Goal: Find specific page/section: Find specific page/section

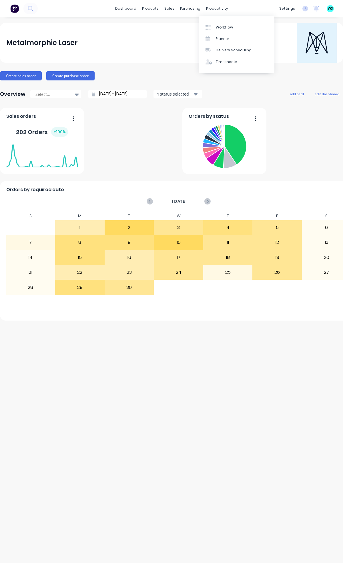
click at [33, 11] on button at bounding box center [30, 8] width 14 height 11
click at [43, 7] on div "dashboard products sales purchasing productivity dashboard products Product Cat…" at bounding box center [171, 8] width 343 height 17
click at [210, 9] on div "productivity" at bounding box center [217, 8] width 28 height 9
click at [166, 8] on div "sales" at bounding box center [169, 8] width 16 height 9
click at [186, 28] on div "Metalmorphic Laser" at bounding box center [171, 43] width 330 height 40
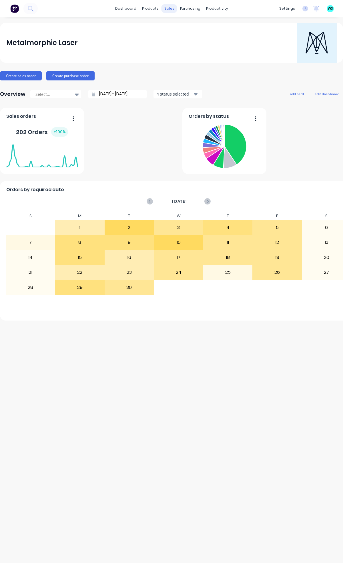
click at [165, 9] on div "sales" at bounding box center [169, 8] width 16 height 9
click at [188, 27] on div "Sales Orders" at bounding box center [187, 27] width 23 height 5
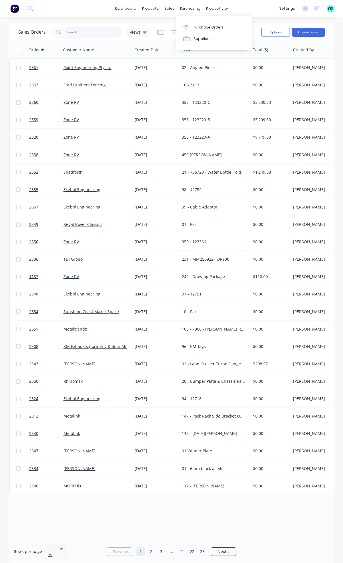
click at [84, 30] on input "text" at bounding box center [94, 32] width 56 height 11
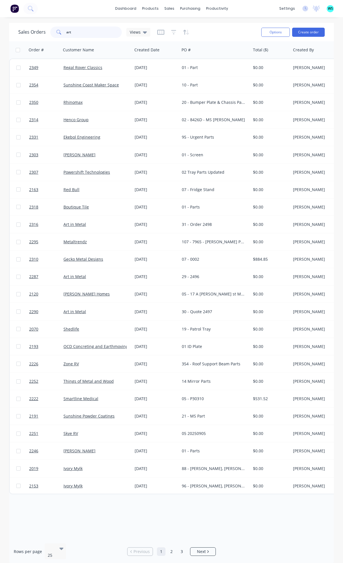
click at [81, 34] on input "art" at bounding box center [94, 32] width 56 height 11
type input "art in"
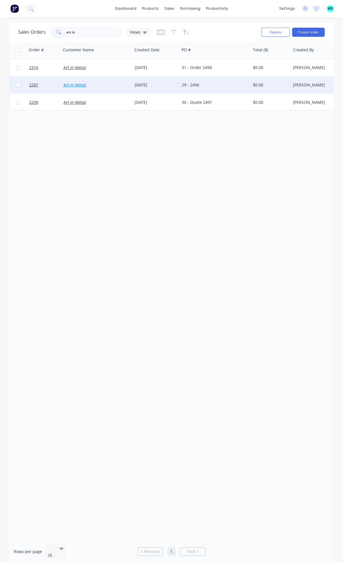
click at [73, 84] on link "Art in Metal" at bounding box center [74, 84] width 23 height 5
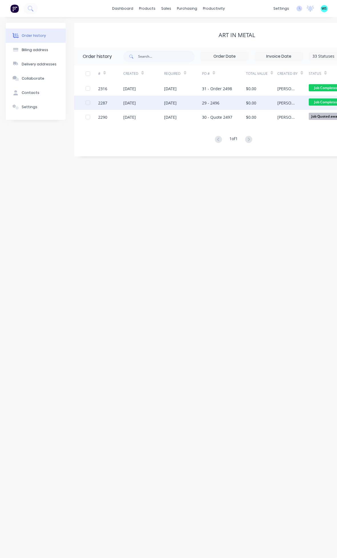
click at [132, 100] on div "[DATE]" at bounding box center [129, 103] width 13 height 6
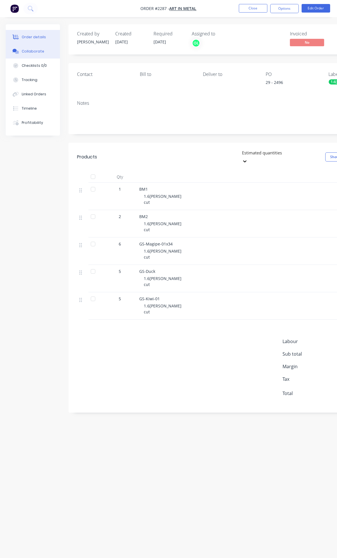
click at [29, 51] on div "Collaborate" at bounding box center [33, 51] width 23 height 5
